Goal: Information Seeking & Learning: Learn about a topic

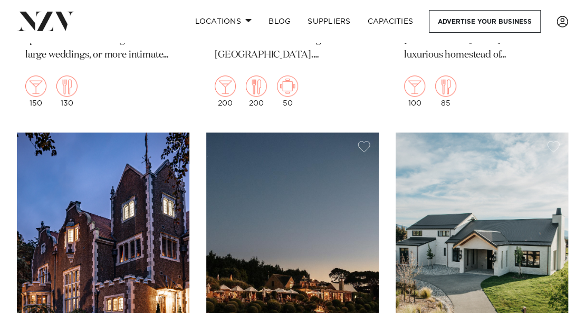
scroll to position [5802, 0]
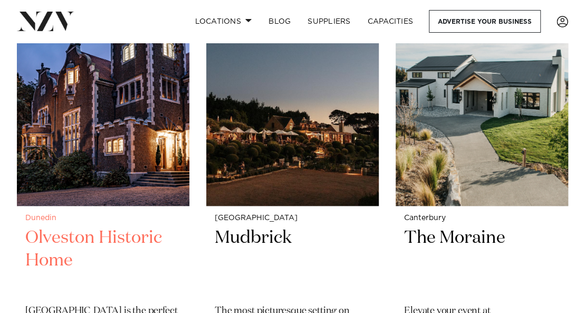
drag, startPoint x: 261, startPoint y: 236, endPoint x: 104, endPoint y: 241, distance: 156.7
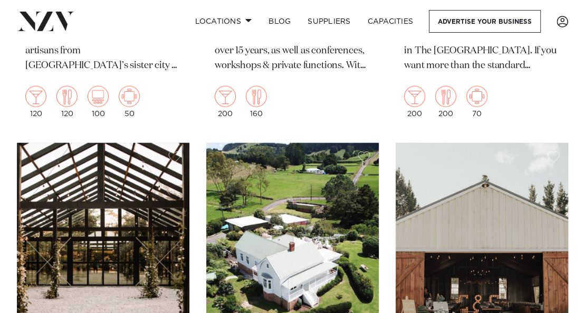
scroll to position [7912, 0]
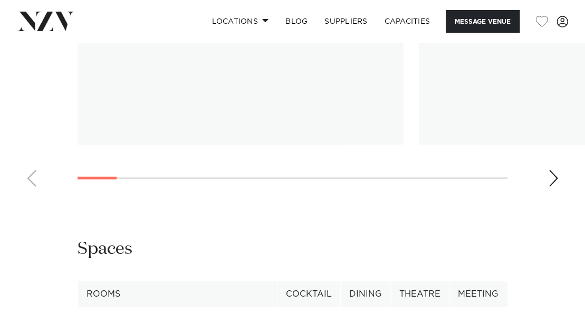
scroll to position [1160, 0]
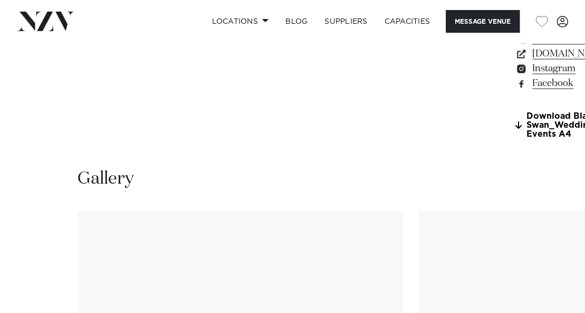
scroll to position [897, 0]
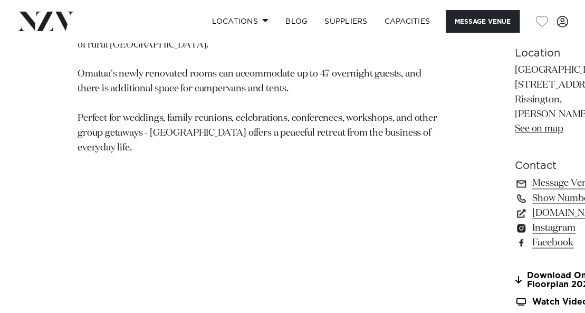
scroll to position [738, 0]
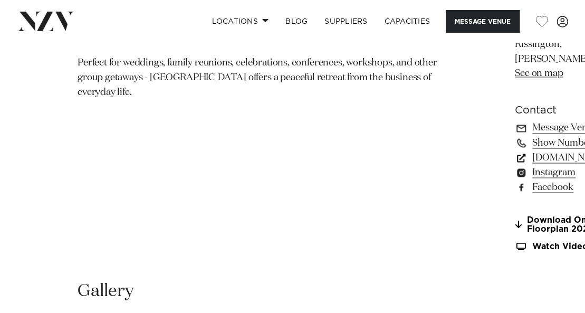
click at [515, 165] on link "www.omatua.co.nz" at bounding box center [563, 157] width 97 height 15
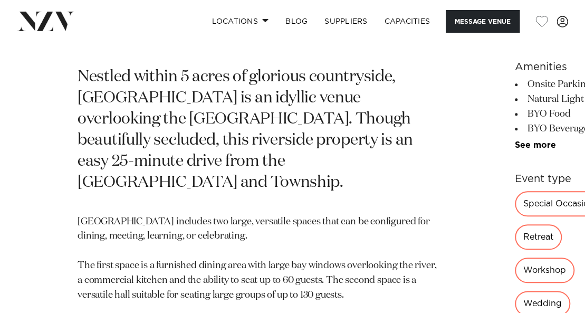
scroll to position [369, 0]
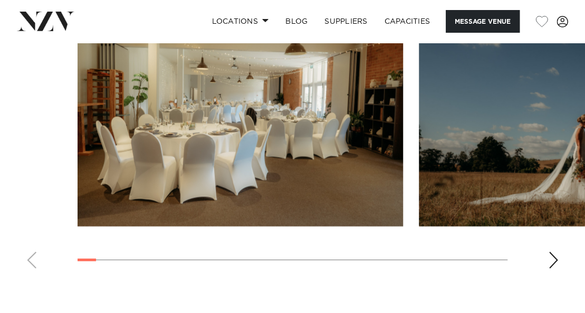
scroll to position [1266, 0]
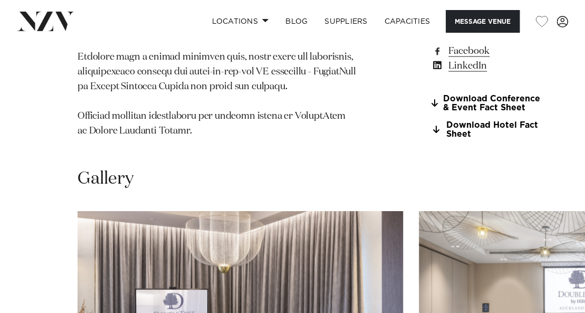
scroll to position [1002, 0]
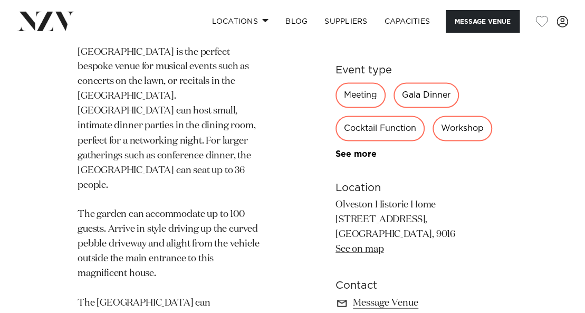
scroll to position [791, 0]
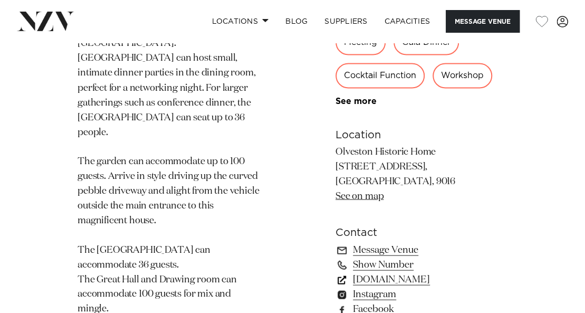
click at [397, 272] on link "www.olveston.co.nz" at bounding box center [421, 279] width 172 height 15
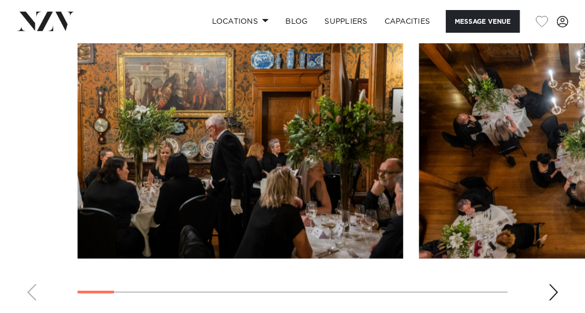
scroll to position [1055, 0]
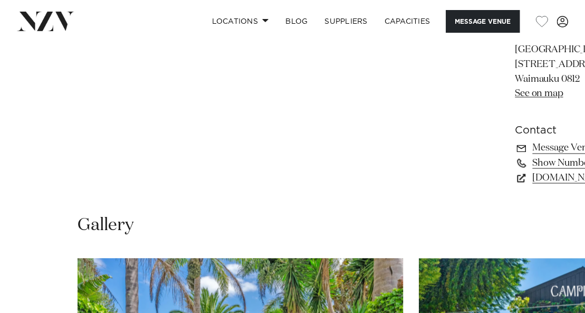
scroll to position [844, 0]
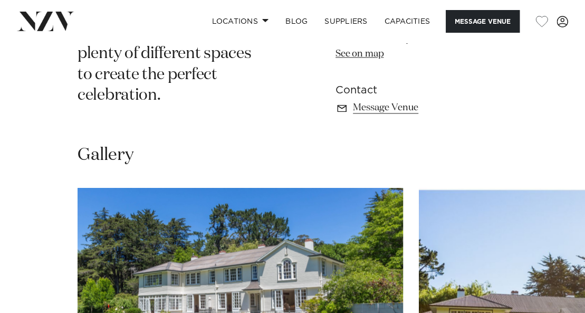
scroll to position [422, 0]
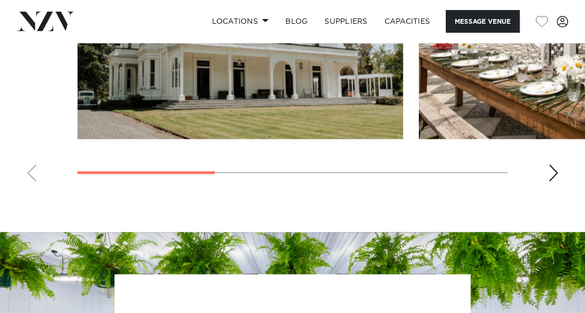
scroll to position [949, 0]
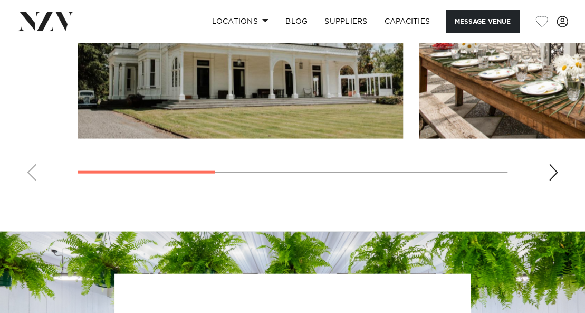
click at [553, 164] on div "Next slide" at bounding box center [553, 172] width 11 height 17
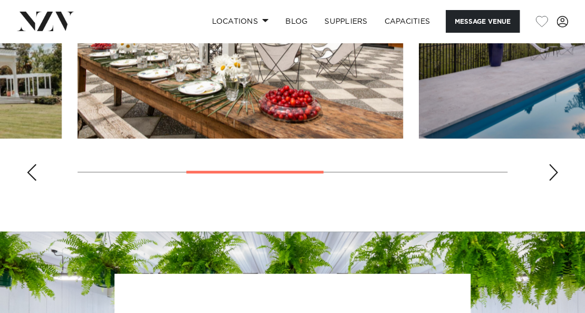
scroll to position [791, 0]
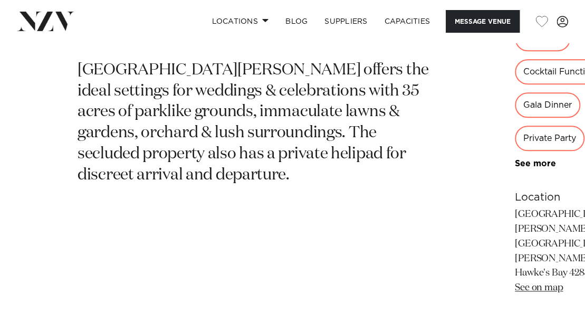
scroll to position [369, 0]
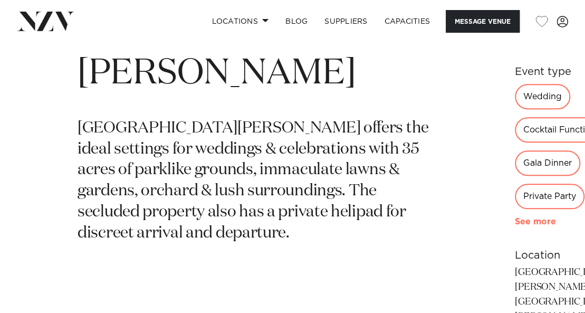
click at [515, 217] on link "See more" at bounding box center [556, 221] width 82 height 8
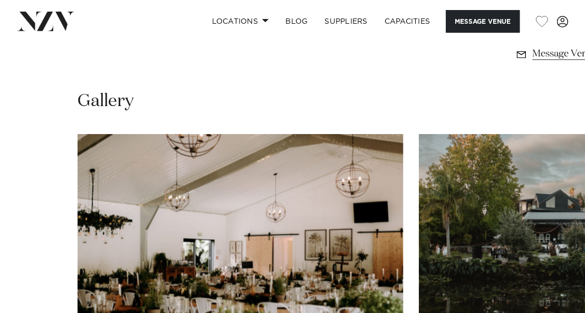
scroll to position [791, 0]
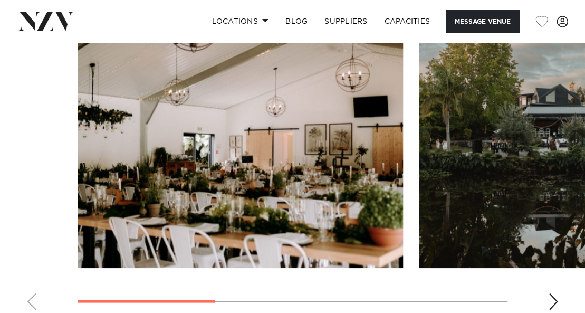
click at [553, 293] on div "Next slide" at bounding box center [553, 301] width 11 height 17
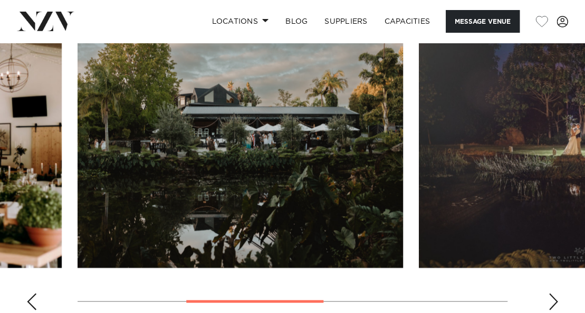
click at [553, 293] on div "Next slide" at bounding box center [553, 301] width 11 height 17
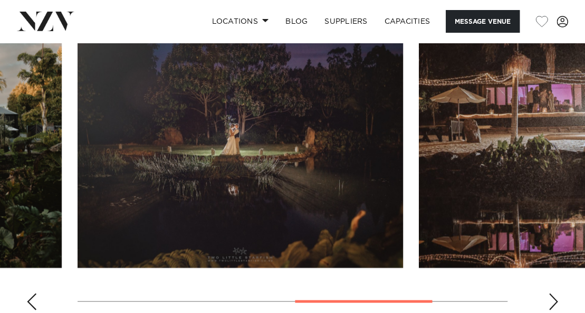
click at [553, 293] on div "Next slide" at bounding box center [553, 301] width 11 height 17
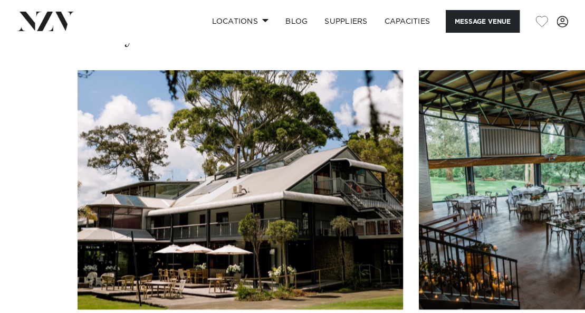
scroll to position [844, 0]
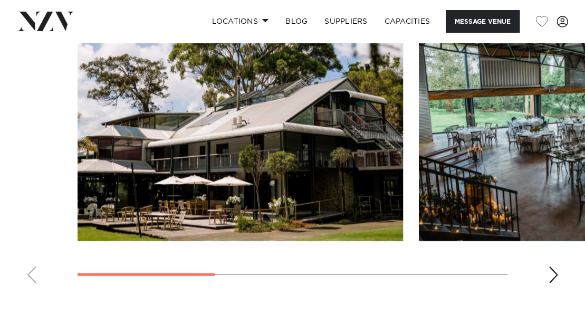
click at [556, 273] on div "Next slide" at bounding box center [553, 274] width 11 height 17
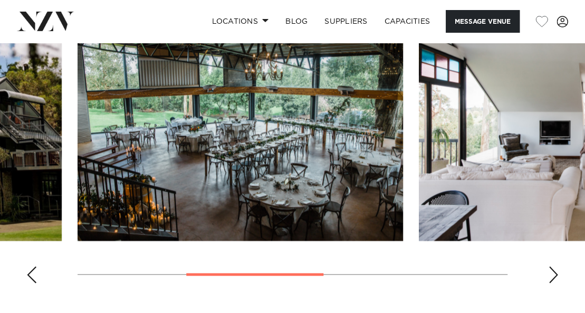
click at [556, 273] on div "Next slide" at bounding box center [553, 274] width 11 height 17
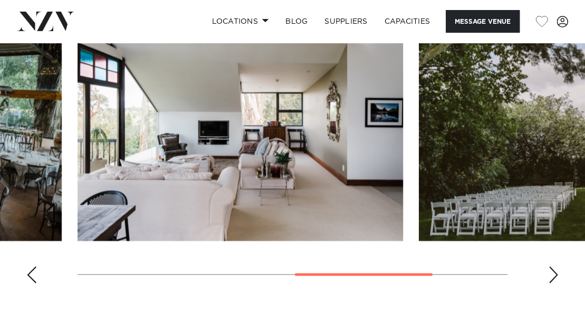
click at [556, 273] on div "Next slide" at bounding box center [553, 274] width 11 height 17
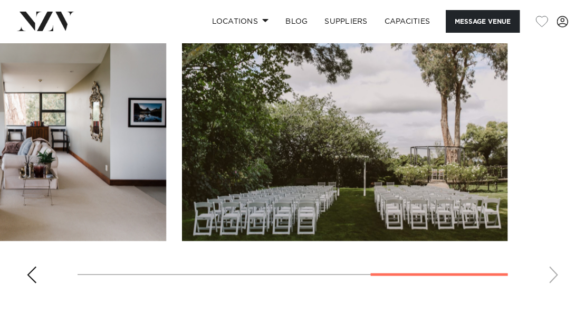
click at [556, 273] on swiper-container at bounding box center [292, 147] width 585 height 290
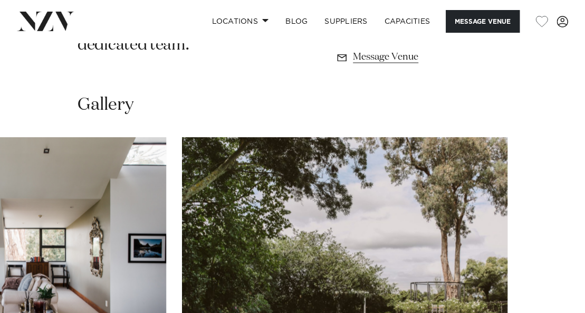
scroll to position [791, 0]
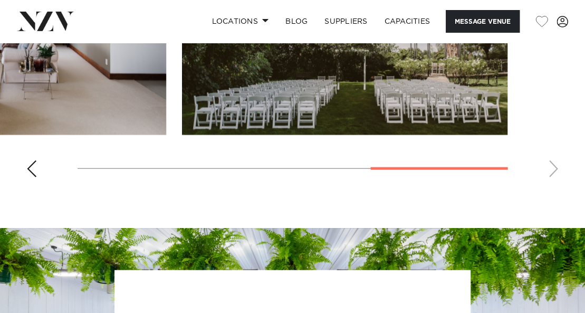
click at [551, 170] on swiper-container at bounding box center [292, 41] width 585 height 290
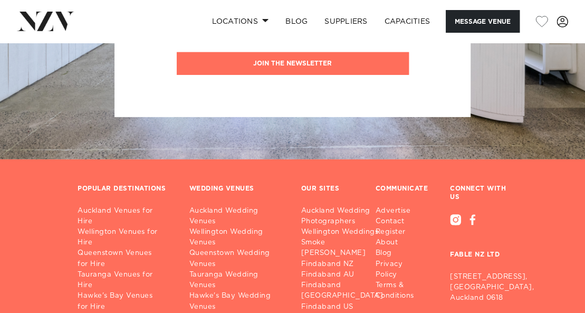
scroll to position [1424, 0]
